Goal: Information Seeking & Learning: Learn about a topic

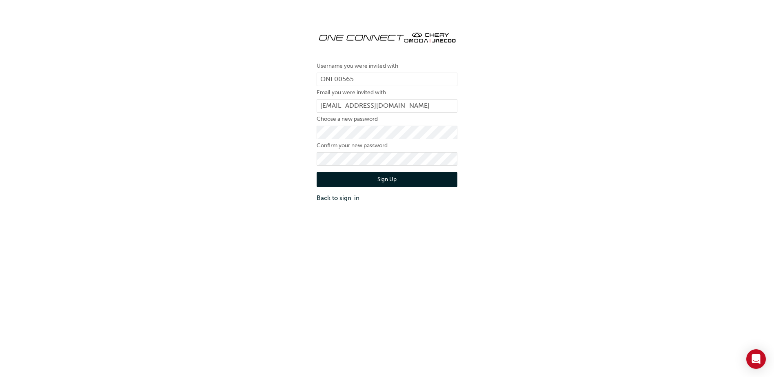
click at [412, 179] on button "Sign Up" at bounding box center [386, 179] width 141 height 15
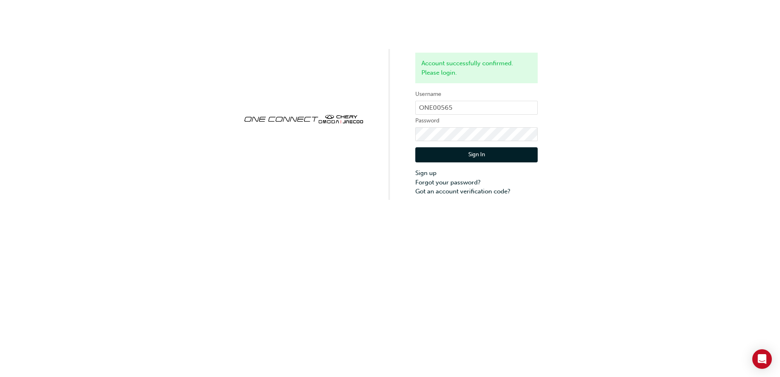
click at [487, 153] on button "Sign In" at bounding box center [476, 154] width 122 height 15
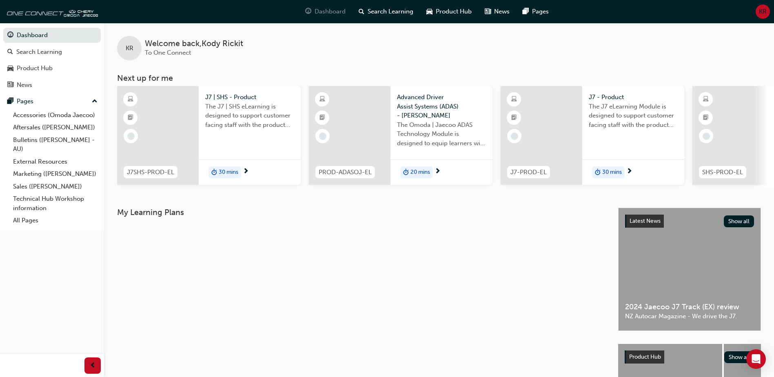
click at [320, 11] on span "Dashboard" at bounding box center [329, 11] width 31 height 9
click at [42, 69] on div "Product Hub" at bounding box center [35, 68] width 36 height 9
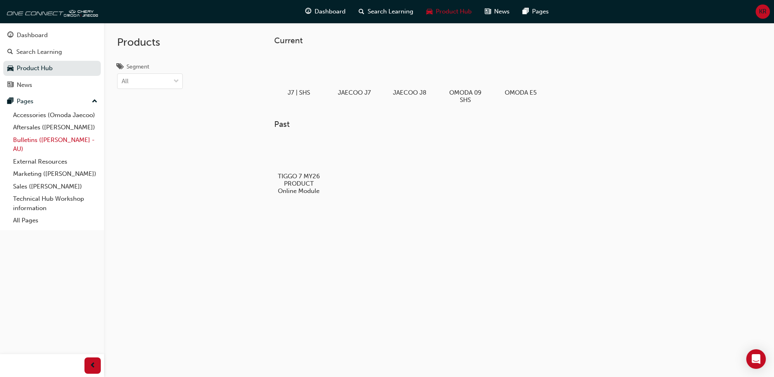
click at [33, 139] on link "Bulletins ([PERSON_NAME] - AU)" at bounding box center [55, 145] width 91 height 22
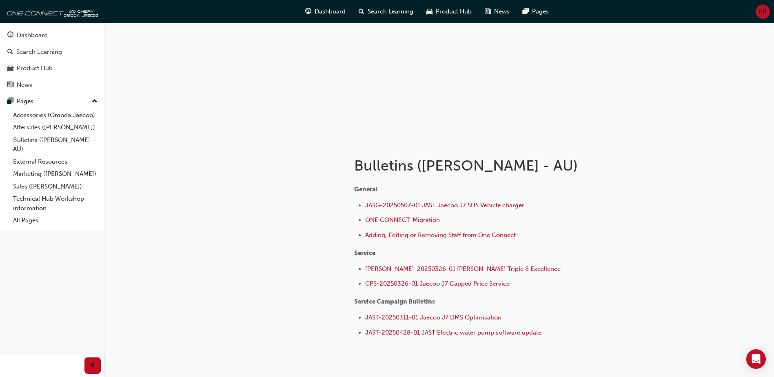
scroll to position [48, 0]
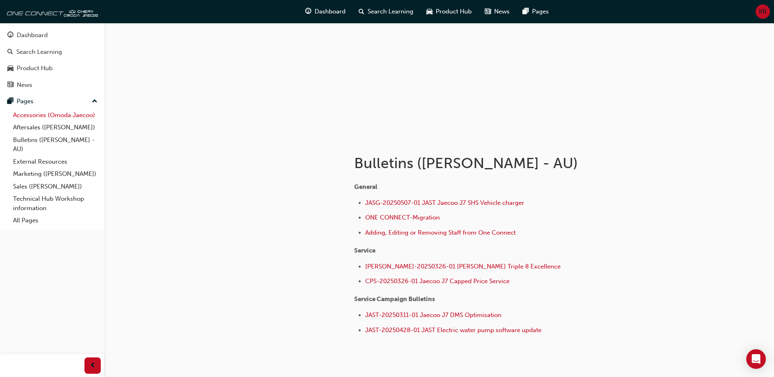
click at [70, 117] on link "Accessories (Omoda Jaecoo)" at bounding box center [55, 115] width 91 height 13
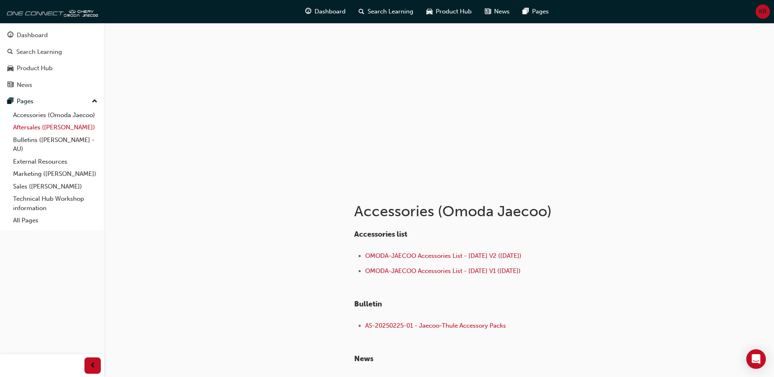
click at [69, 131] on link "Aftersales ([PERSON_NAME])" at bounding box center [55, 127] width 91 height 13
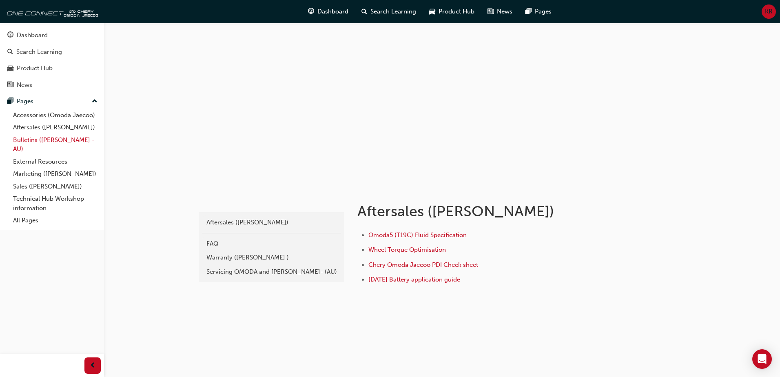
click at [44, 140] on link "Bulletins ([PERSON_NAME] - AU)" at bounding box center [55, 145] width 91 height 22
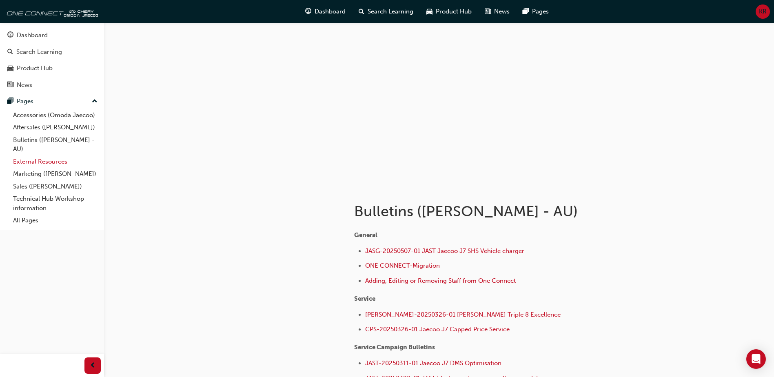
click at [52, 160] on link "External Resources" at bounding box center [55, 161] width 91 height 13
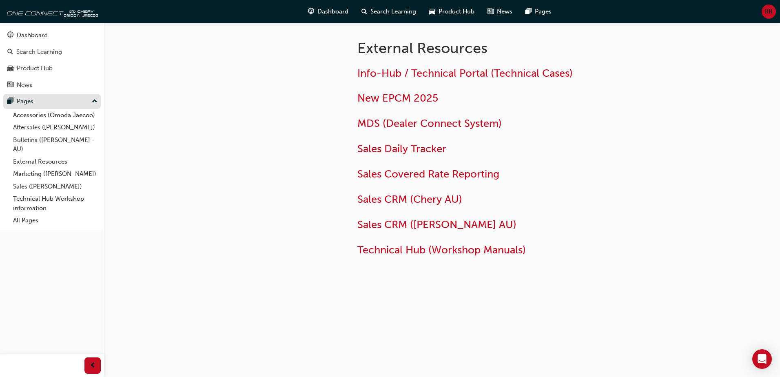
click at [42, 100] on div "Pages" at bounding box center [51, 101] width 89 height 10
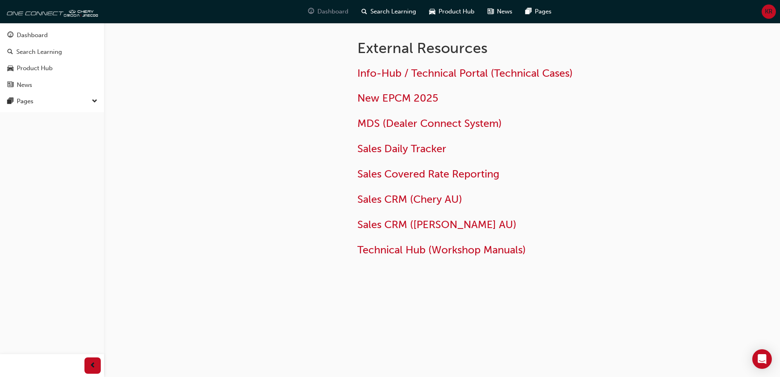
click at [335, 12] on span "Dashboard" at bounding box center [332, 11] width 31 height 9
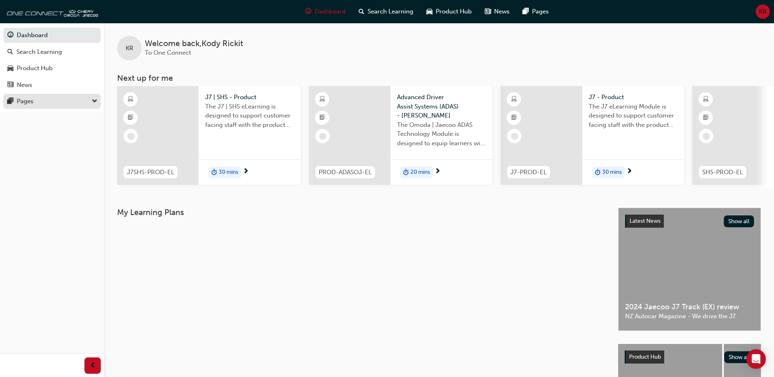
click at [63, 106] on div "Pages" at bounding box center [51, 101] width 89 height 10
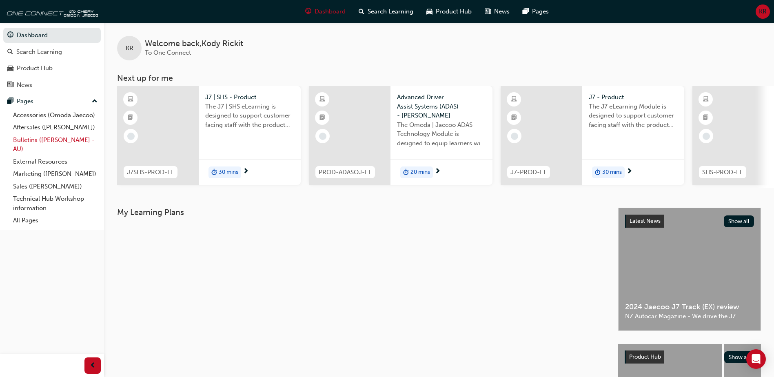
click at [58, 142] on link "Bulletins ([PERSON_NAME] - AU)" at bounding box center [55, 145] width 91 height 22
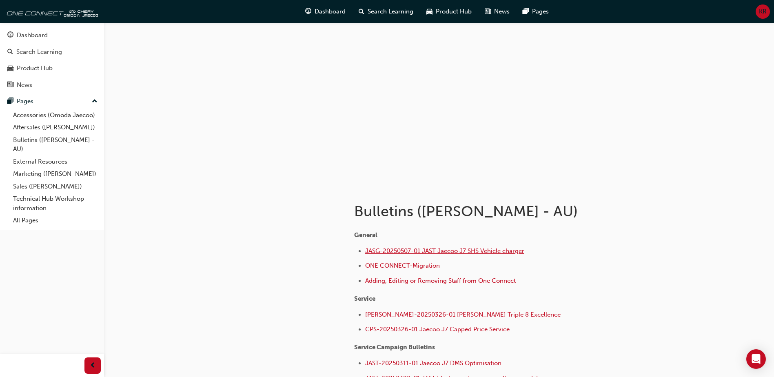
click at [486, 247] on span "JASG-20250507-01 JAST Jaecoo J7 SHS Vehicle charger" at bounding box center [444, 250] width 159 height 7
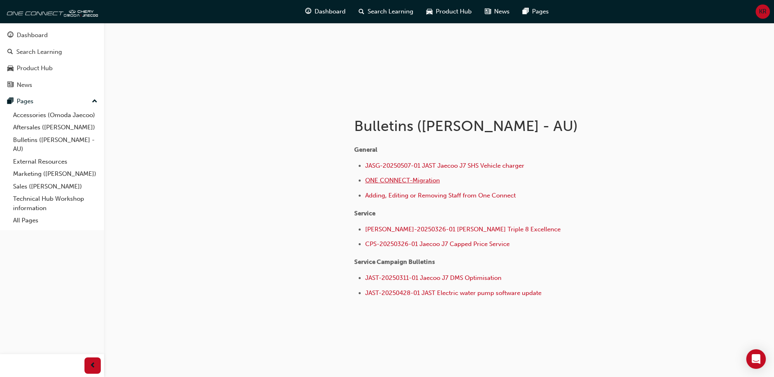
scroll to position [87, 0]
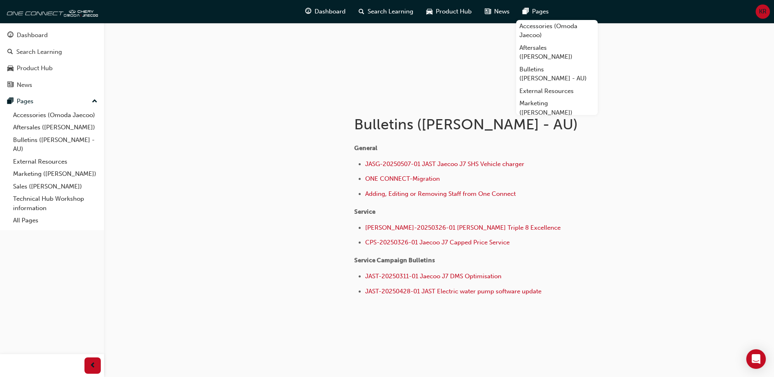
click at [228, 169] on div at bounding box center [267, 214] width 147 height 231
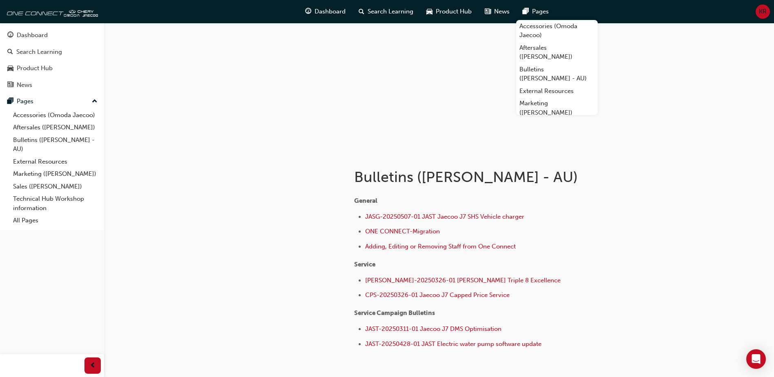
scroll to position [0, 0]
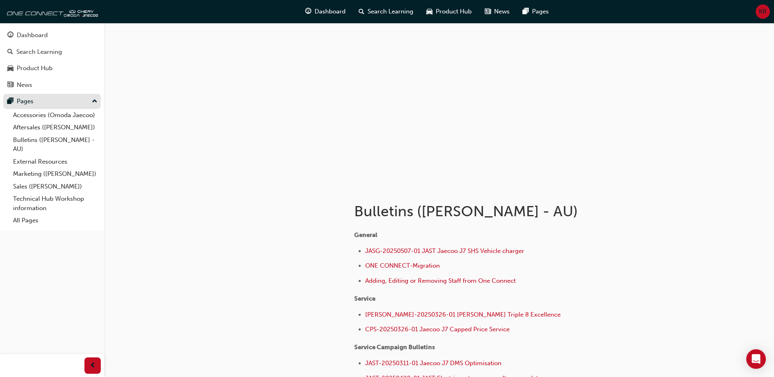
click at [46, 99] on div "Pages" at bounding box center [51, 101] width 89 height 10
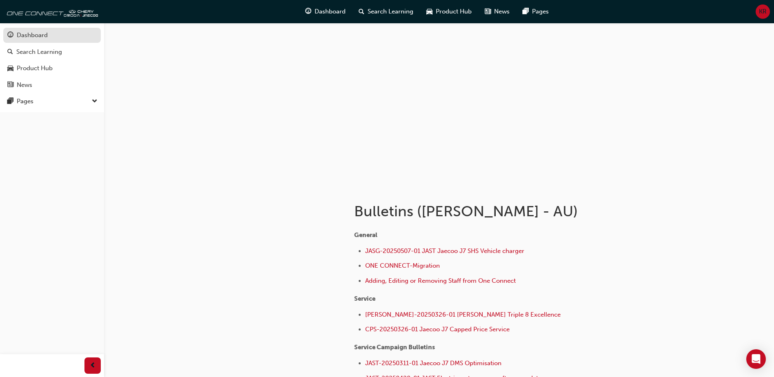
click at [71, 31] on div "Dashboard" at bounding box center [51, 35] width 89 height 10
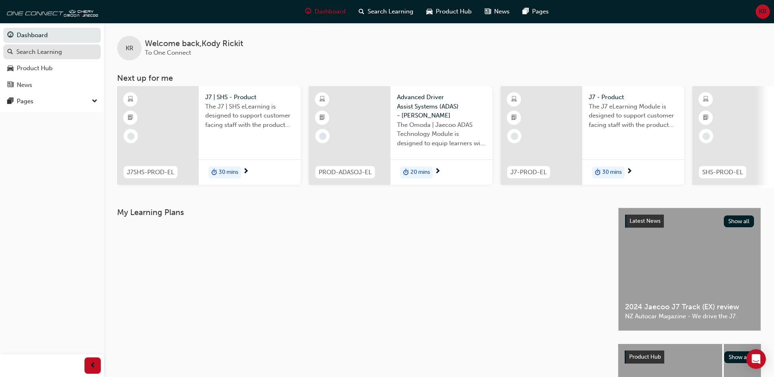
click at [47, 54] on div "Search Learning" at bounding box center [39, 51] width 46 height 9
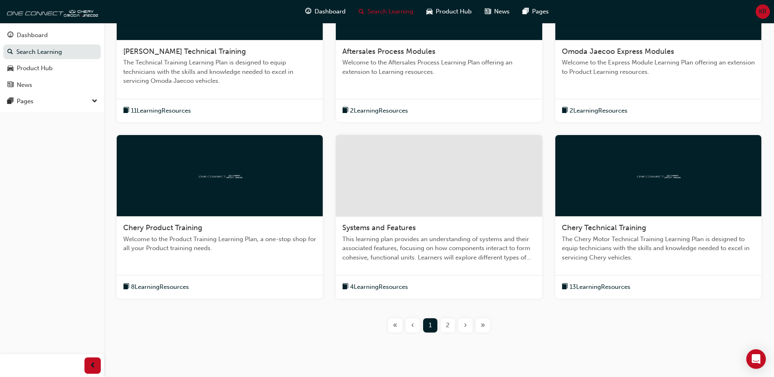
scroll to position [233, 0]
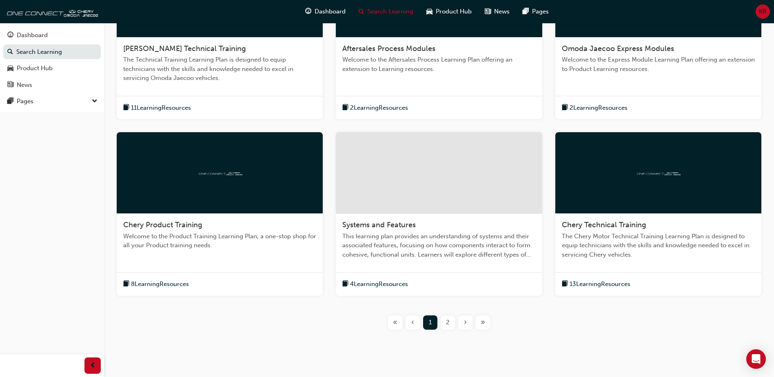
click at [448, 326] on span "2" at bounding box center [448, 322] width 4 height 9
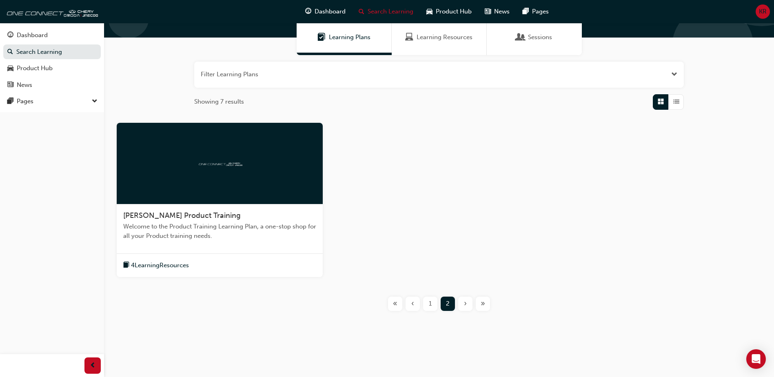
scroll to position [66, 0]
click at [430, 304] on span "1" at bounding box center [430, 303] width 3 height 9
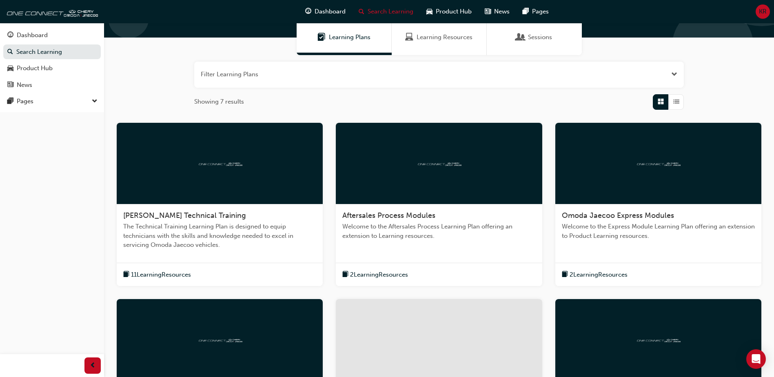
click at [197, 263] on div "11 Learning Resources" at bounding box center [220, 275] width 206 height 24
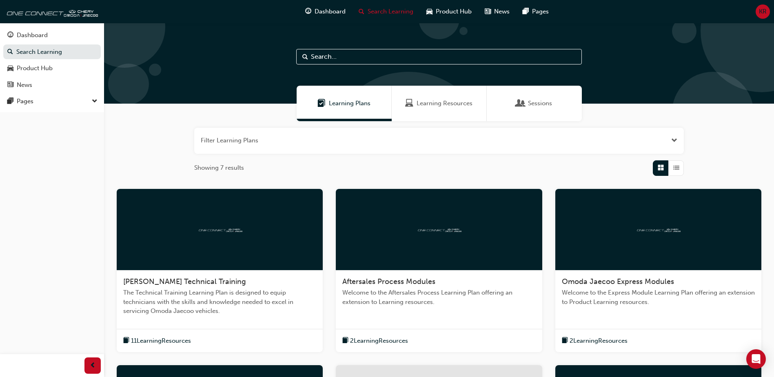
click at [604, 330] on div "2 Learning Resources" at bounding box center [658, 341] width 206 height 24
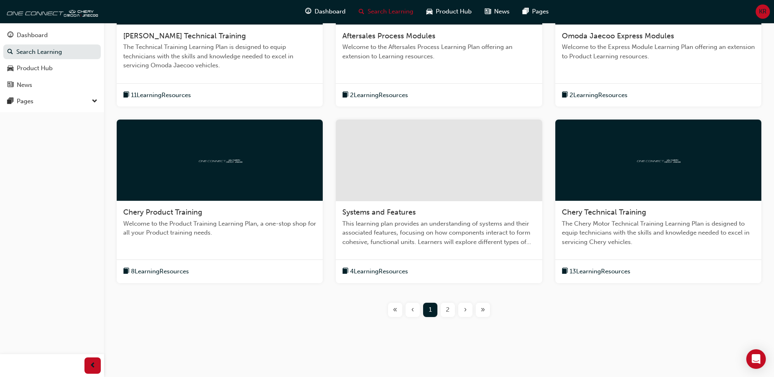
scroll to position [252, 0]
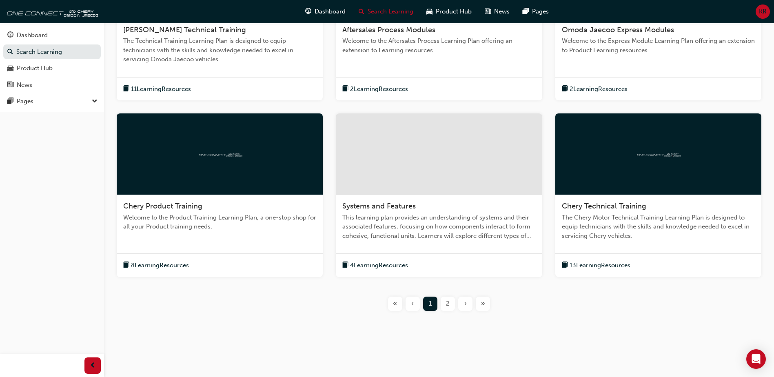
click at [612, 256] on div "13 Learning Resources" at bounding box center [658, 265] width 206 height 24
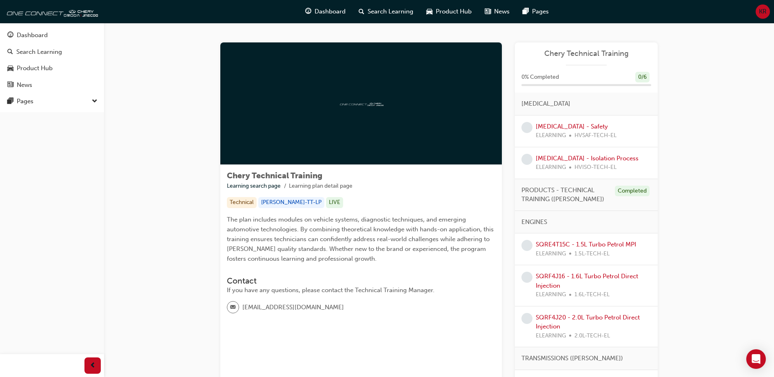
scroll to position [33, 0]
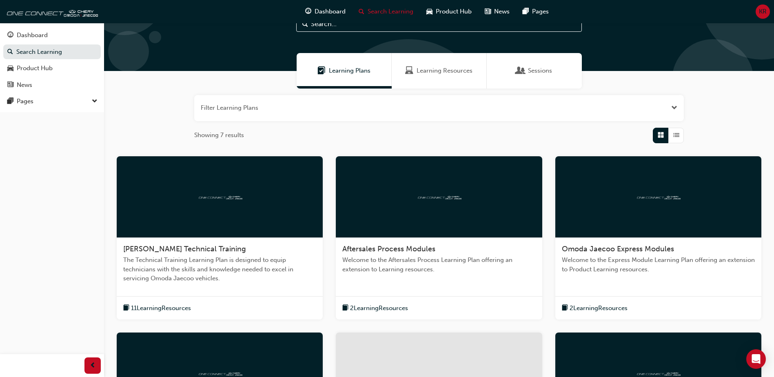
click at [436, 80] on div "Learning Resources" at bounding box center [439, 70] width 95 height 35
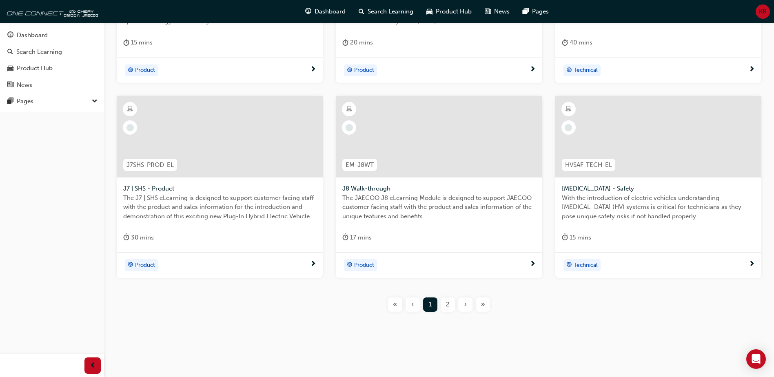
scroll to position [288, 0]
click at [445, 305] on div "2" at bounding box center [447, 304] width 14 height 14
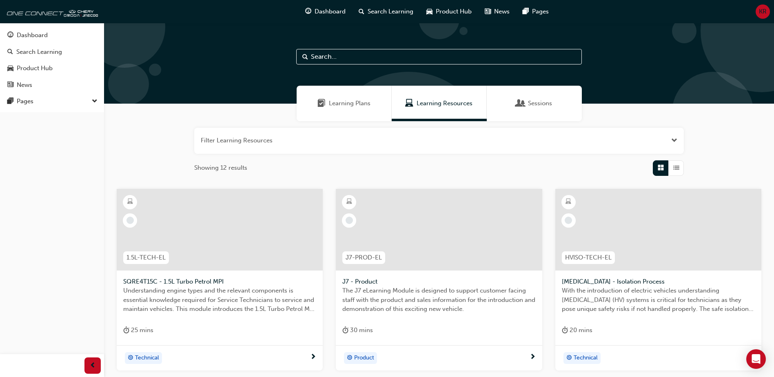
click at [542, 92] on div "Sessions" at bounding box center [534, 103] width 95 height 35
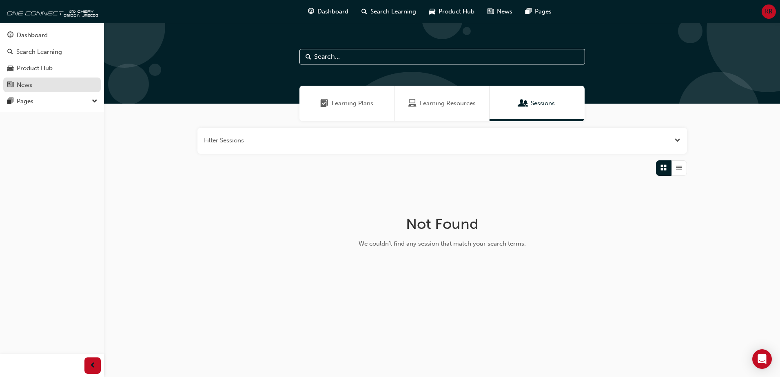
click at [71, 89] on div "News" at bounding box center [51, 85] width 89 height 10
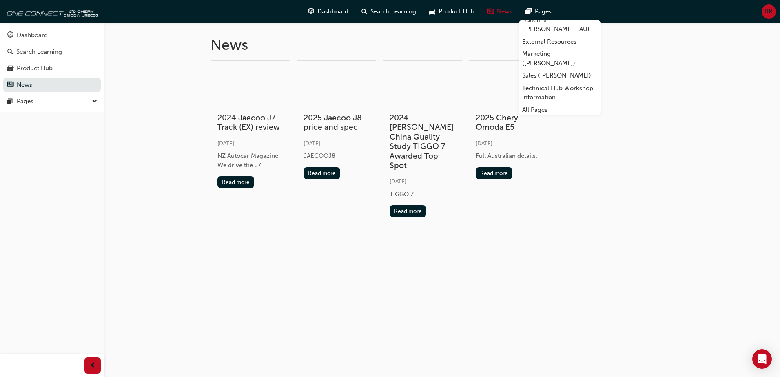
scroll to position [50, 0]
click at [567, 73] on link "Sales ([PERSON_NAME])" at bounding box center [560, 75] width 82 height 13
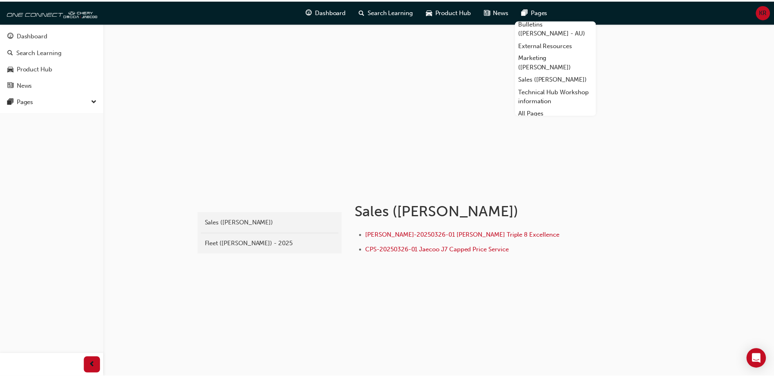
scroll to position [50, 0]
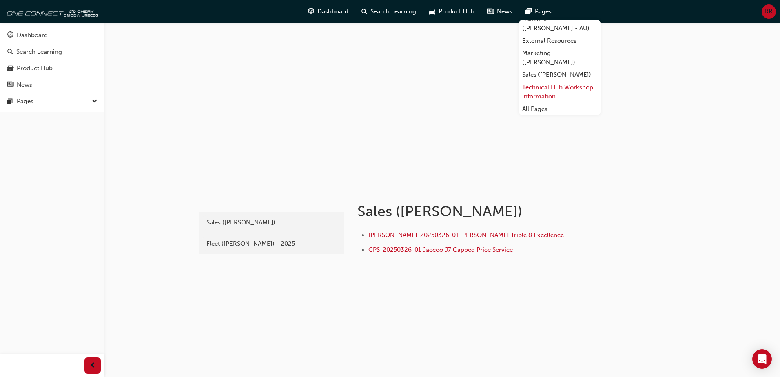
click at [555, 89] on link "Technical Hub Workshop information" at bounding box center [560, 92] width 82 height 22
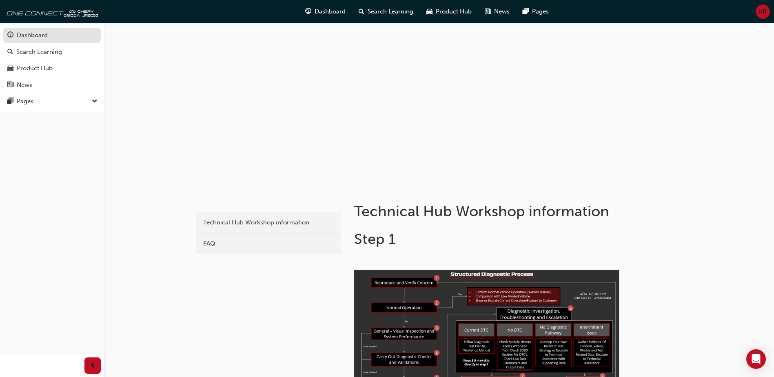
click at [44, 40] on div "Dashboard" at bounding box center [32, 35] width 31 height 9
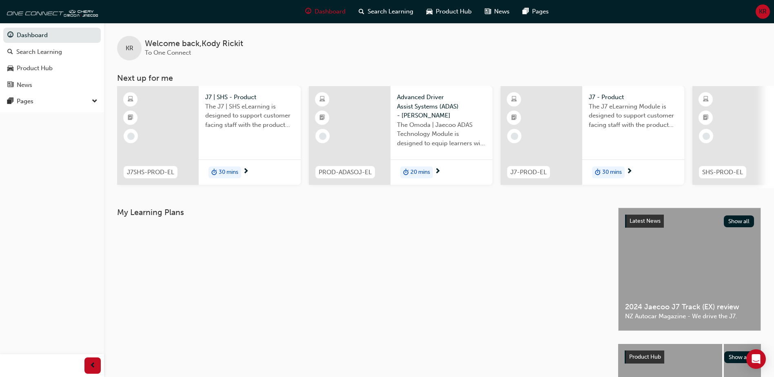
click at [253, 145] on div "J7 | SHS - Product The J7 | SHS eLearning is designed to support customer facin…" at bounding box center [250, 135] width 102 height 99
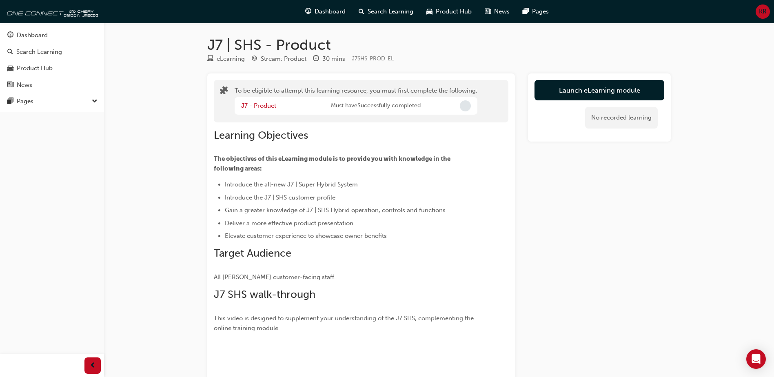
click at [454, 189] on li "Introduce the all-new J7 | Super Hybrid System" at bounding box center [352, 184] width 254 height 10
click at [35, 71] on div "Product Hub" at bounding box center [35, 68] width 36 height 9
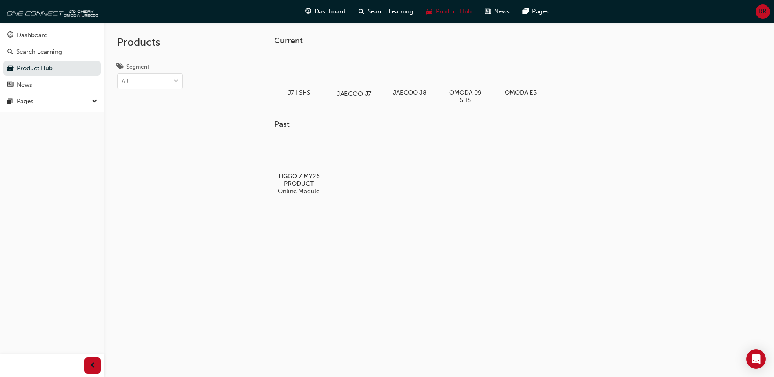
click at [359, 66] on div at bounding box center [354, 70] width 45 height 33
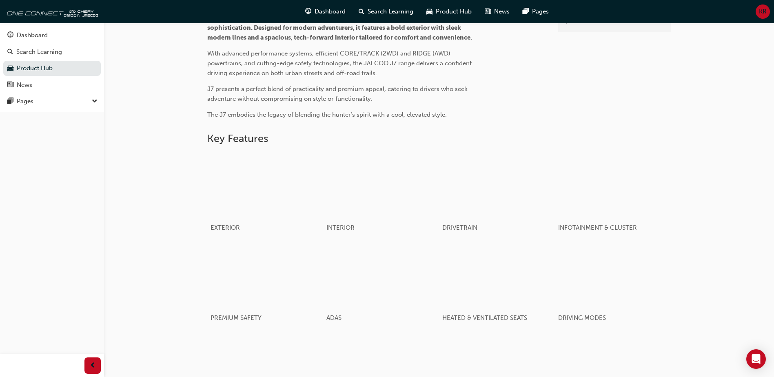
scroll to position [276, 0]
click at [502, 191] on div "button" at bounding box center [496, 185] width 116 height 65
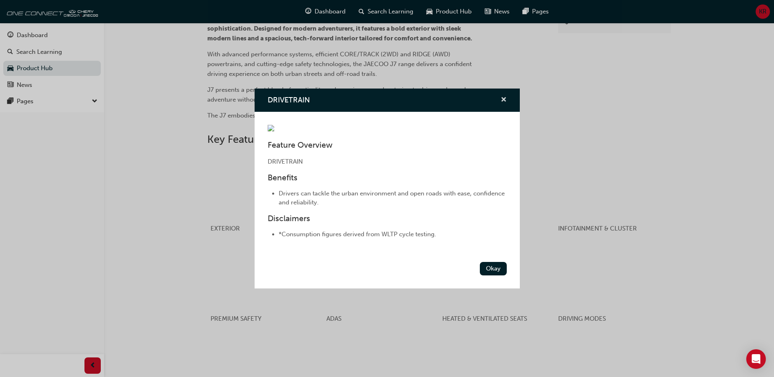
click at [502, 97] on span "cross-icon" at bounding box center [503, 100] width 6 height 7
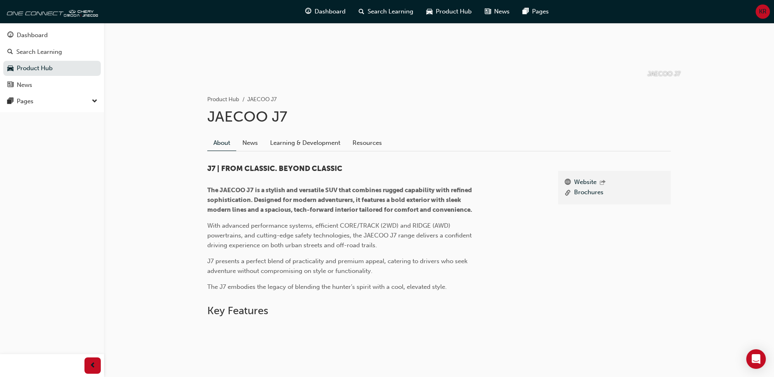
scroll to position [103, 0]
click at [284, 145] on link "Learning & Development" at bounding box center [305, 143] width 82 height 15
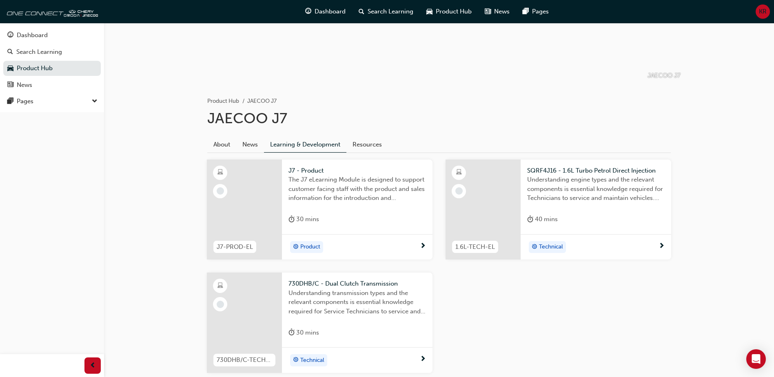
scroll to position [104, 0]
click at [366, 143] on link "Resources" at bounding box center [367, 142] width 42 height 15
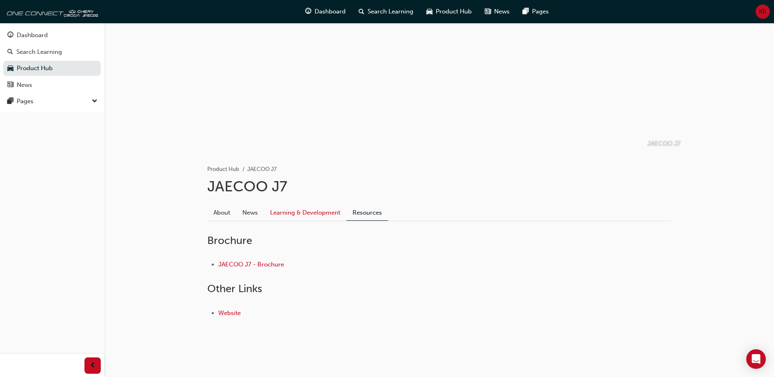
click at [325, 216] on link "Learning & Development" at bounding box center [305, 212] width 82 height 15
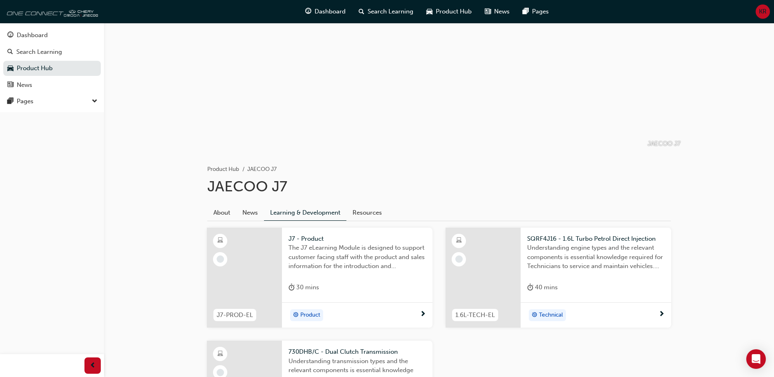
click at [64, 10] on img at bounding box center [51, 11] width 94 height 16
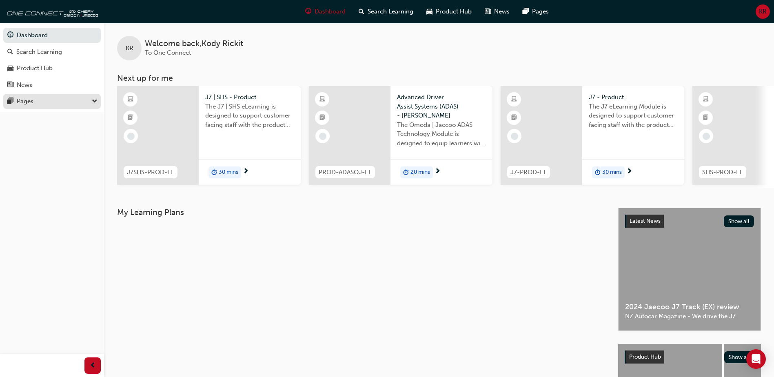
click at [46, 107] on button "Pages" at bounding box center [51, 101] width 97 height 15
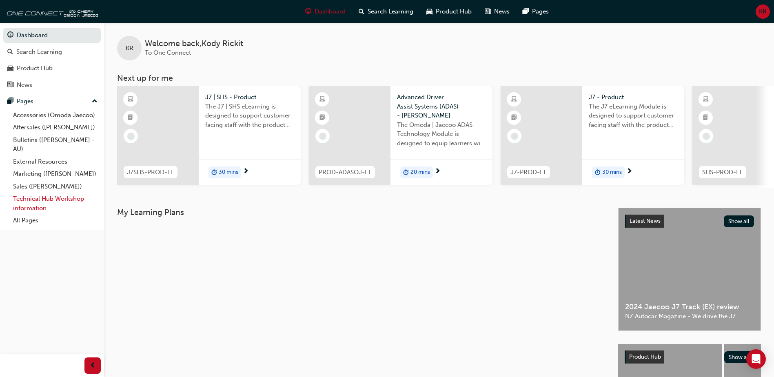
click at [63, 203] on link "Technical Hub Workshop information" at bounding box center [55, 204] width 91 height 22
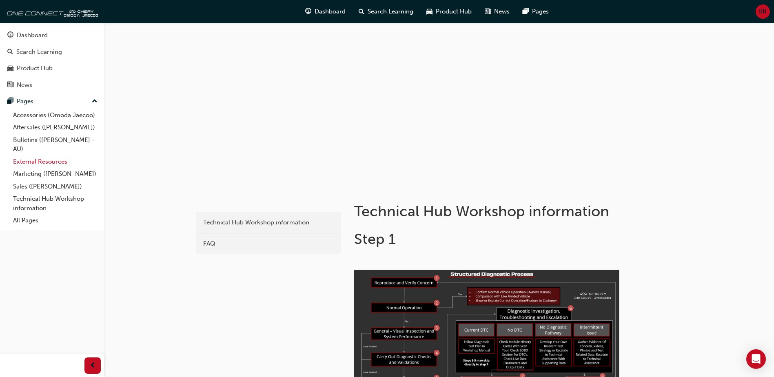
click at [29, 165] on link "External Resources" at bounding box center [55, 161] width 91 height 13
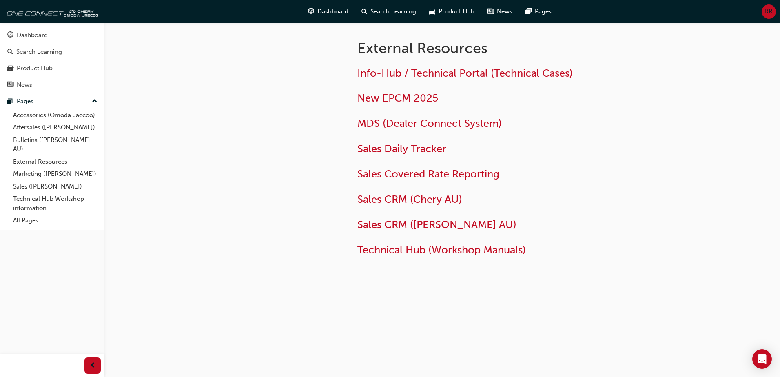
click at [676, 188] on div "External Resources Info-Hub / Technical Portal (Technical Cases) New EPCM 2025 …" at bounding box center [515, 146] width 343 height 246
click at [50, 60] on button "Dashboard Search Learning Product Hub News Pages" at bounding box center [51, 60] width 97 height 68
click at [44, 68] on div "Product Hub" at bounding box center [35, 68] width 36 height 9
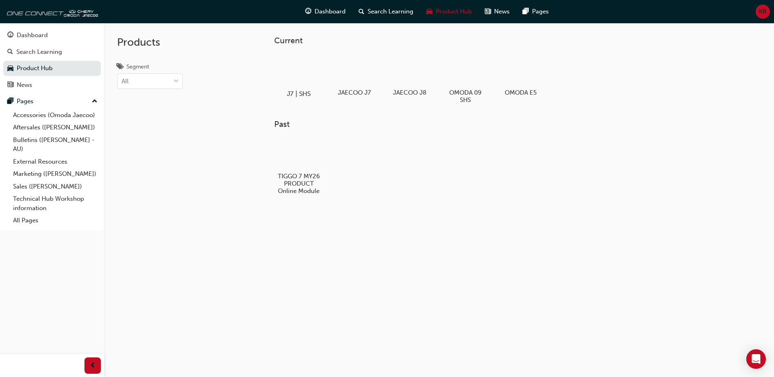
click at [298, 81] on div at bounding box center [298, 70] width 45 height 33
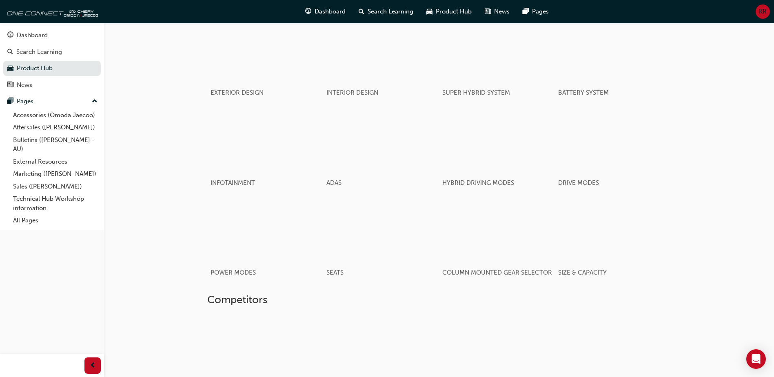
scroll to position [536, 0]
click at [489, 251] on div "button" at bounding box center [496, 226] width 116 height 65
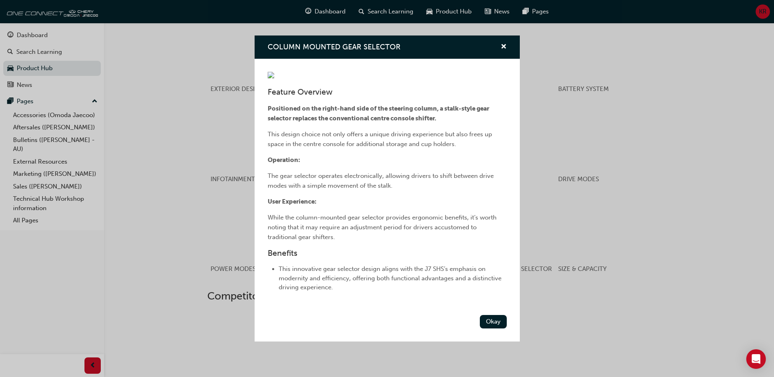
click at [507, 49] on div "COLUMN MOUNTED GEAR SELECTOR" at bounding box center [387, 46] width 265 height 23
click at [501, 46] on span "cross-icon" at bounding box center [503, 47] width 6 height 7
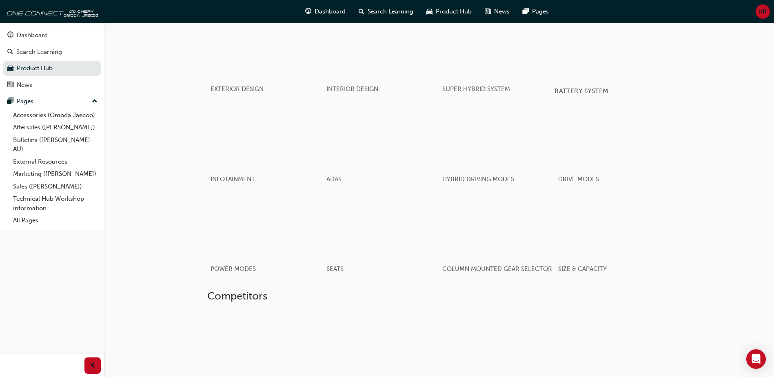
click at [594, 67] on div "button" at bounding box center [612, 45] width 116 height 65
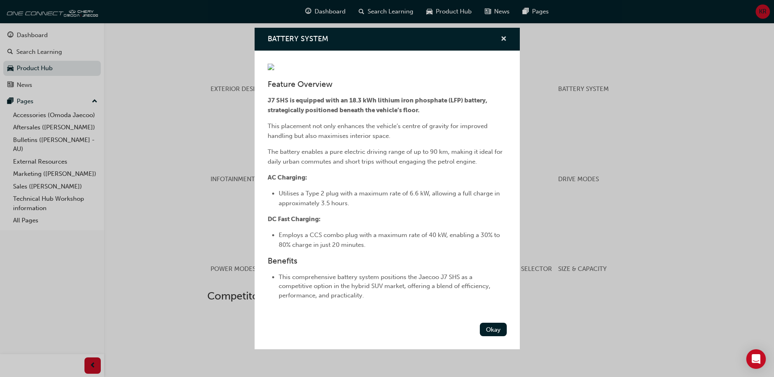
click at [503, 38] on span "cross-icon" at bounding box center [503, 39] width 6 height 7
